Goal: Browse casually

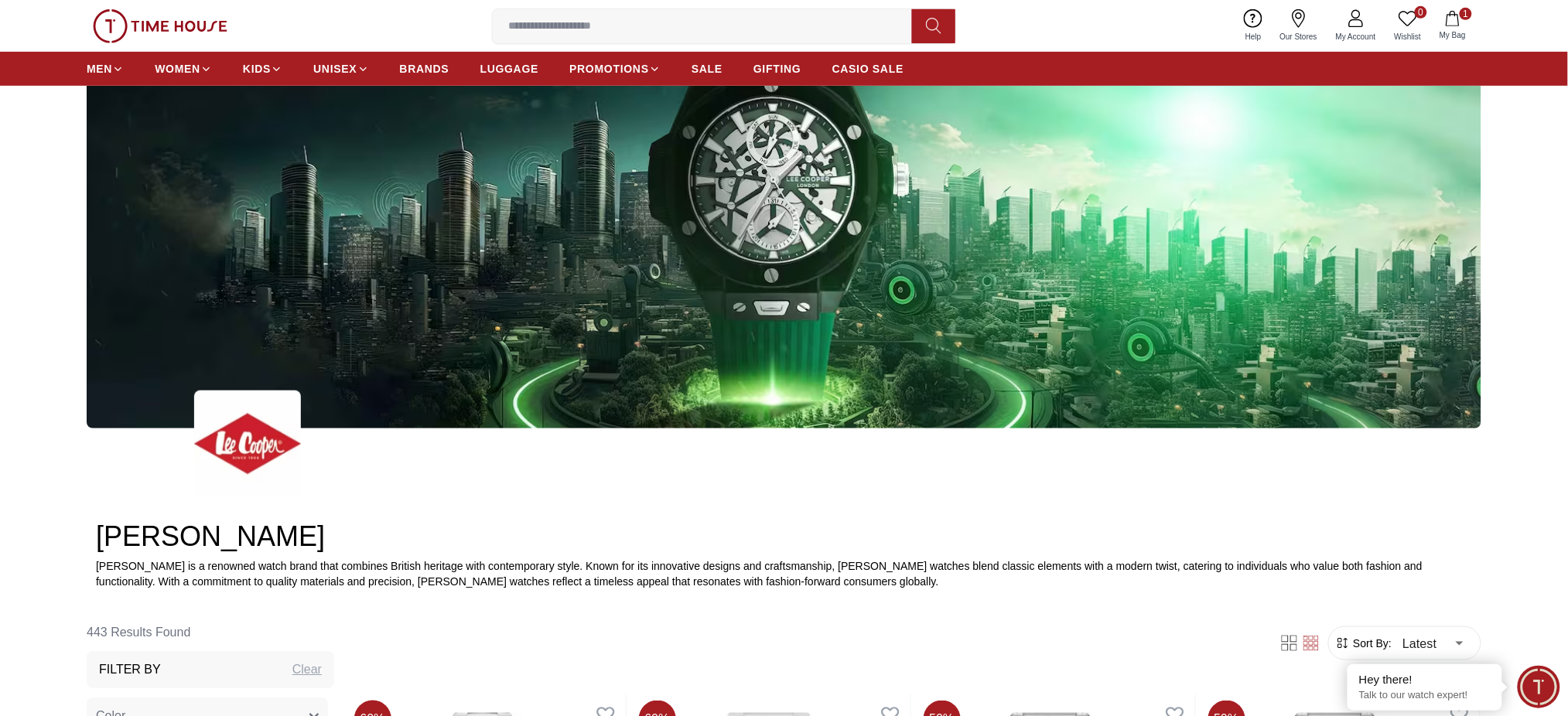
scroll to position [206, 0]
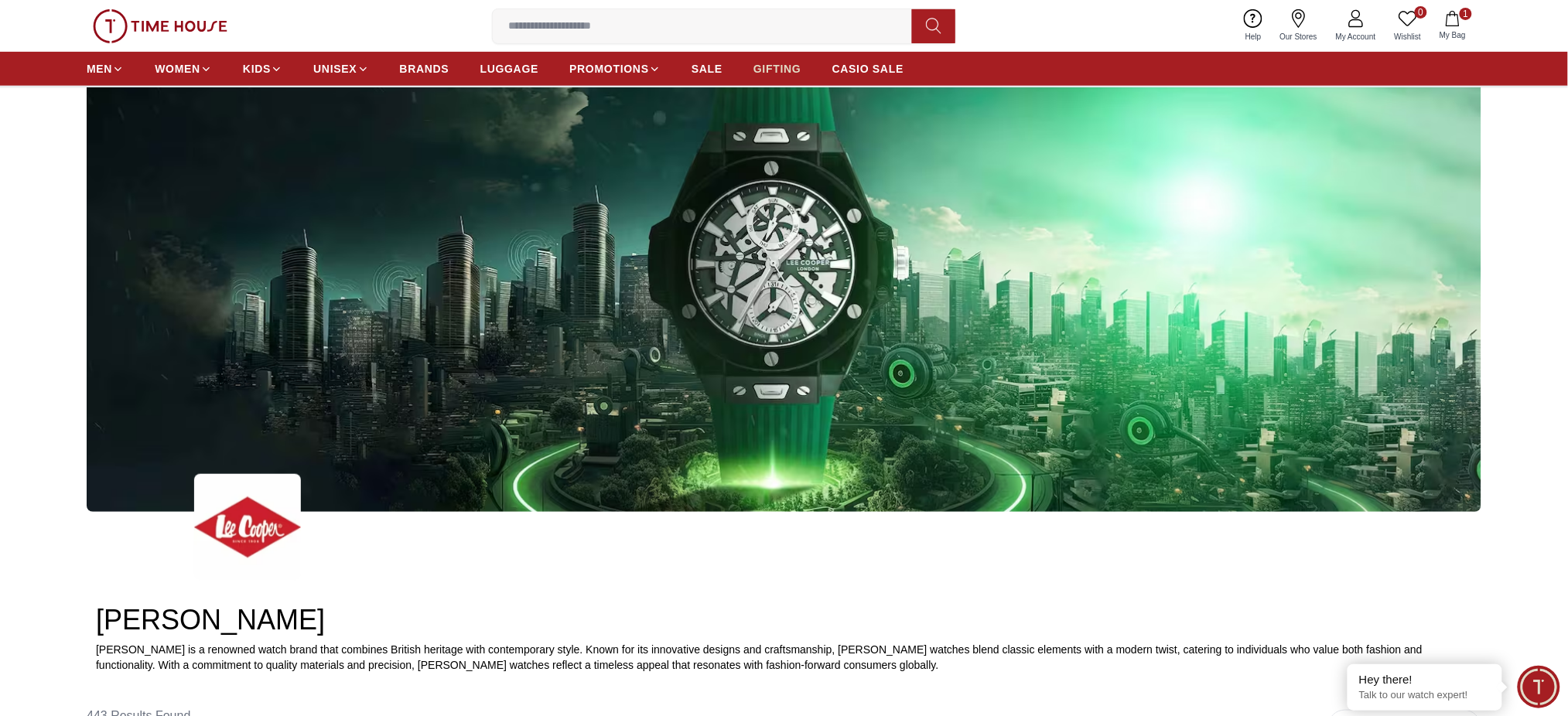
click at [776, 77] on link "GIFTING" at bounding box center [777, 69] width 48 height 28
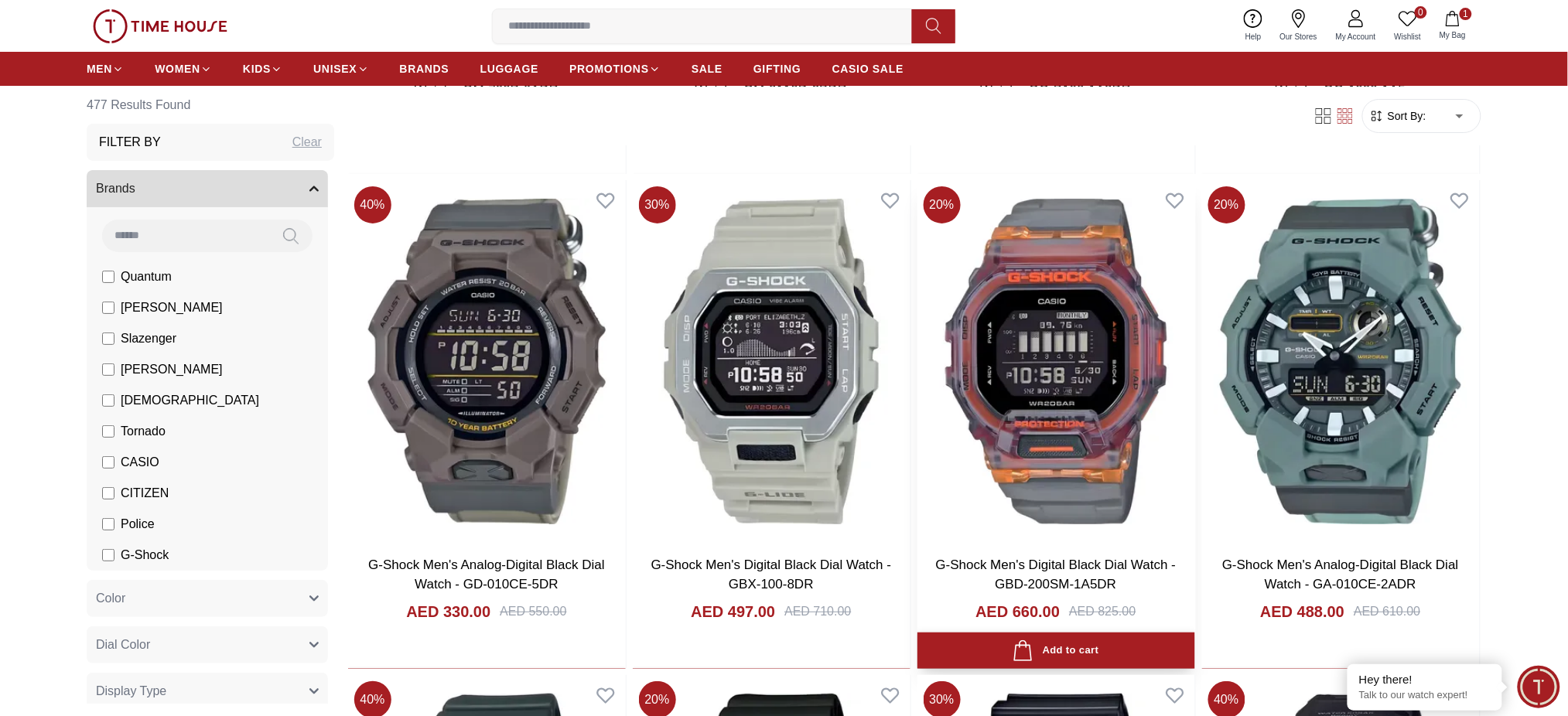
scroll to position [2063, 0]
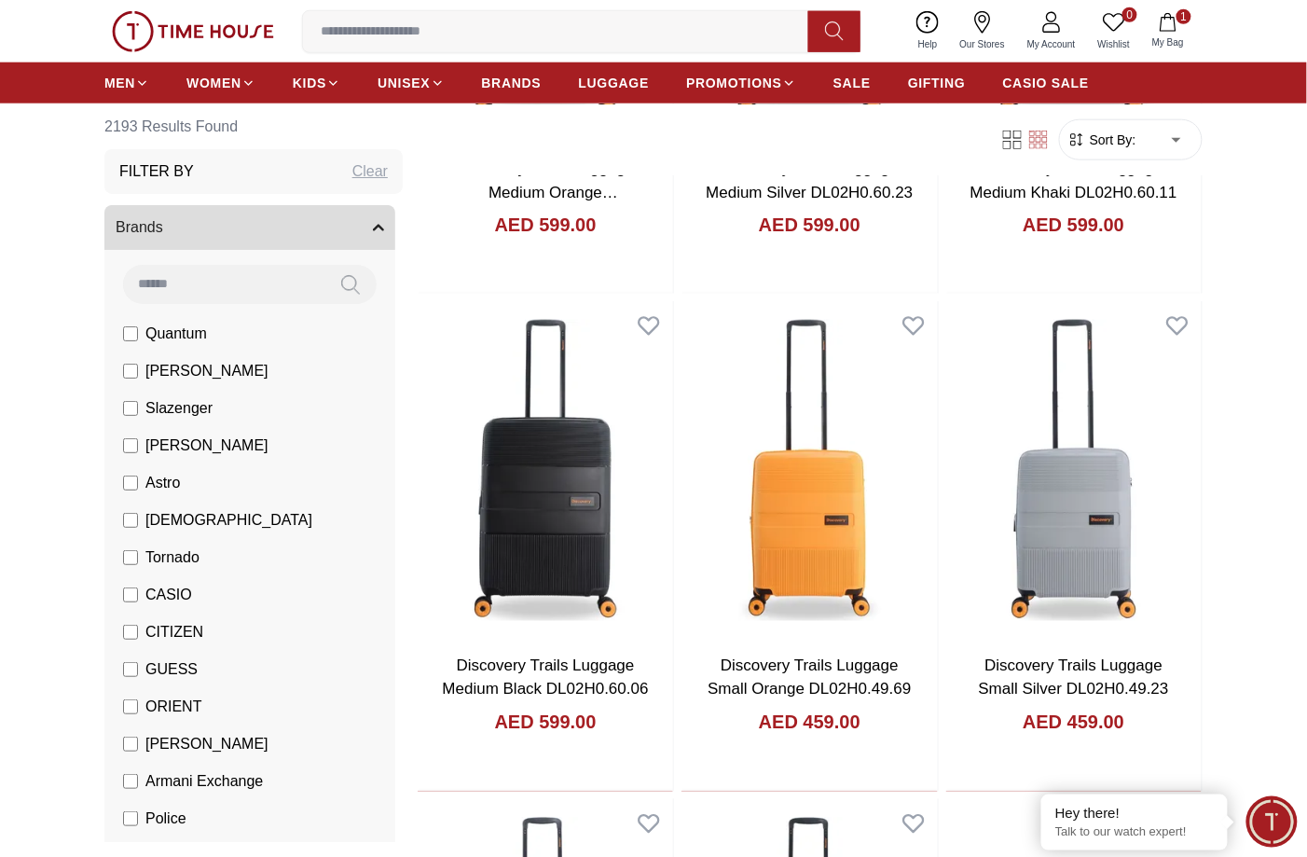
scroll to position [2756, 0]
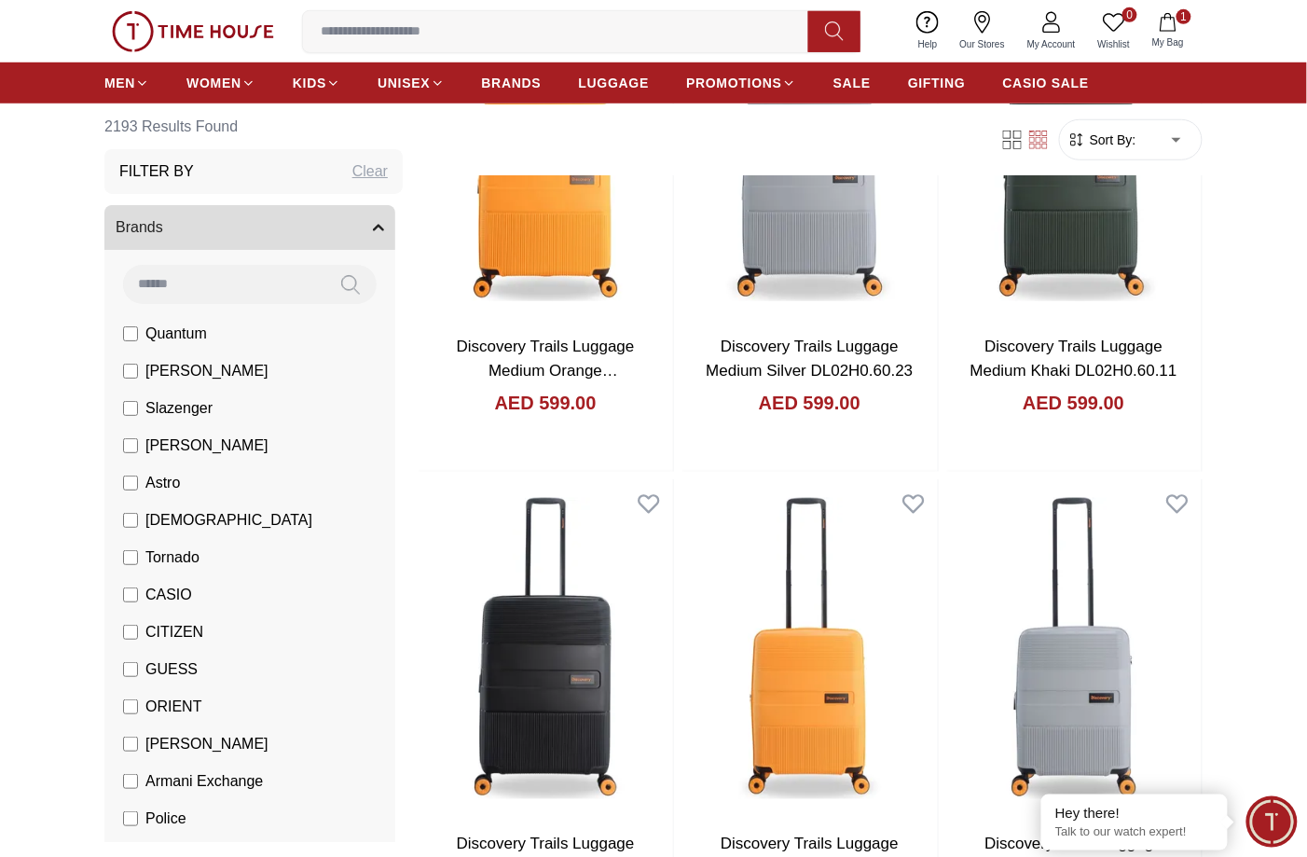
scroll to position [1275, 0]
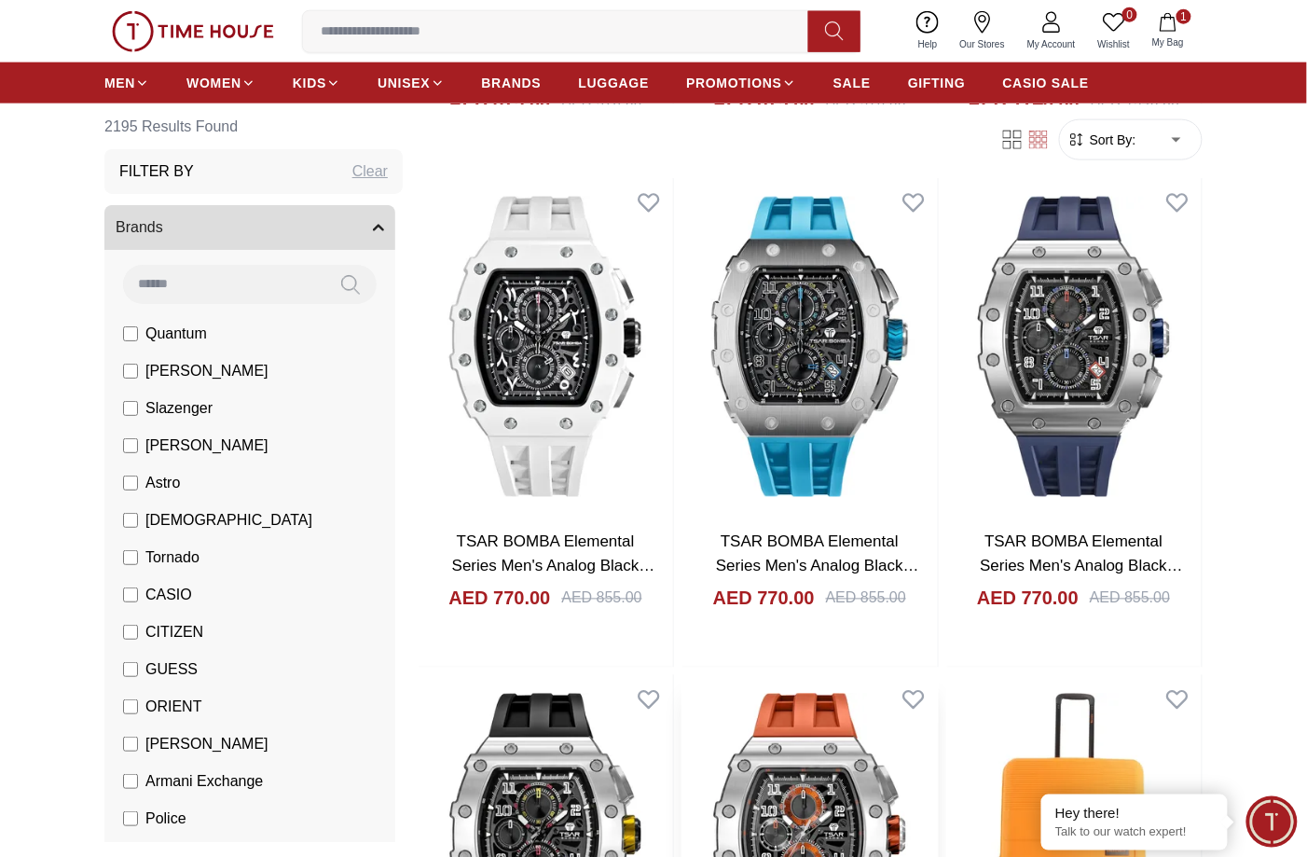
scroll to position [124, 0]
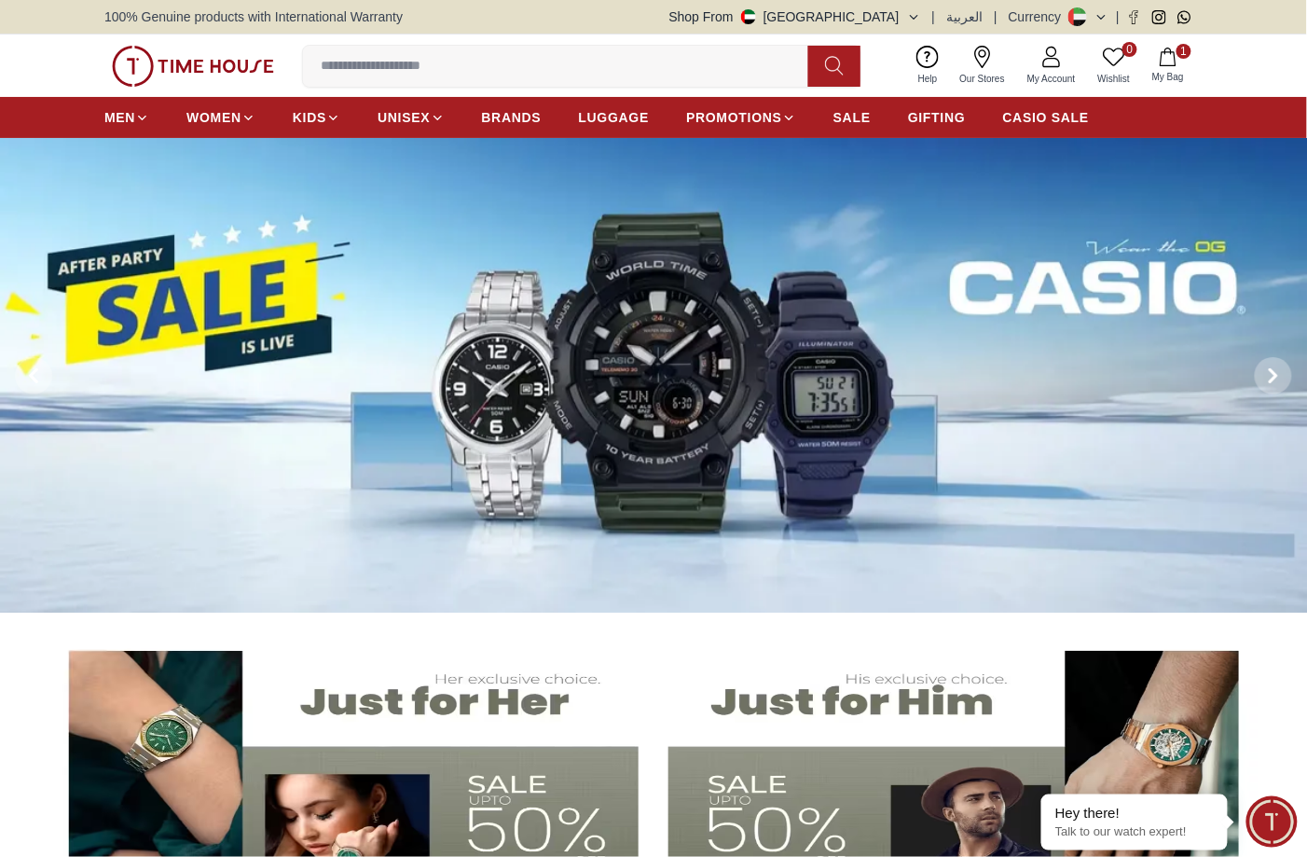
scroll to position [373, 0]
